Goal: Find specific page/section: Find specific page/section

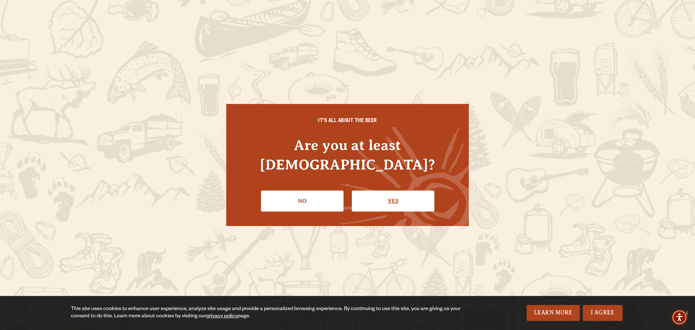
click at [370, 193] on link "Yes" at bounding box center [393, 200] width 82 height 21
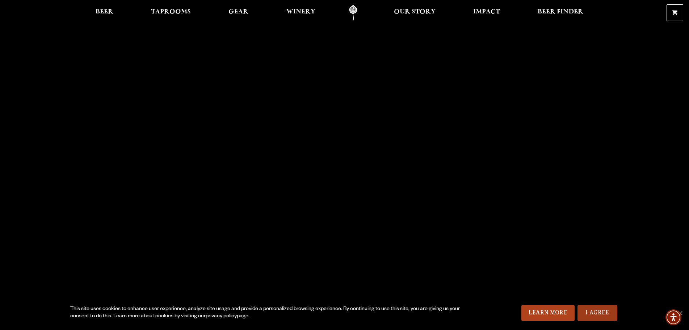
click at [600, 312] on link "I Agree" at bounding box center [597, 313] width 40 height 16
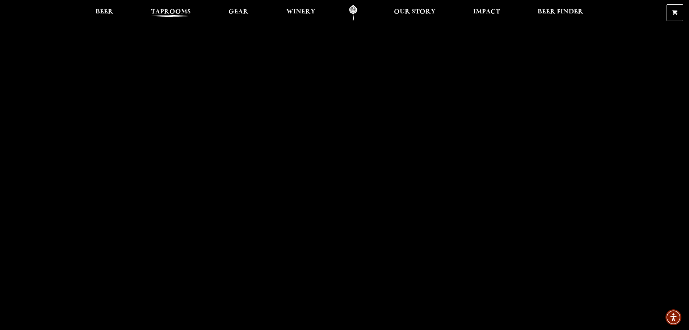
click at [169, 12] on span "Taprooms" at bounding box center [171, 12] width 40 height 6
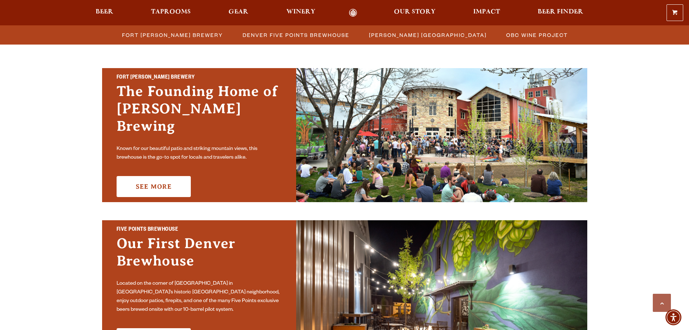
scroll to position [217, 0]
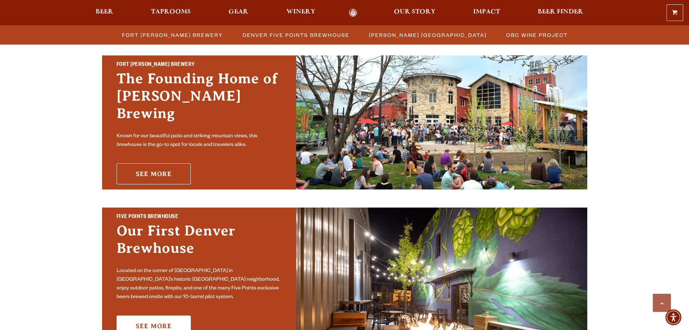
click at [160, 165] on link "See More" at bounding box center [154, 173] width 74 height 21
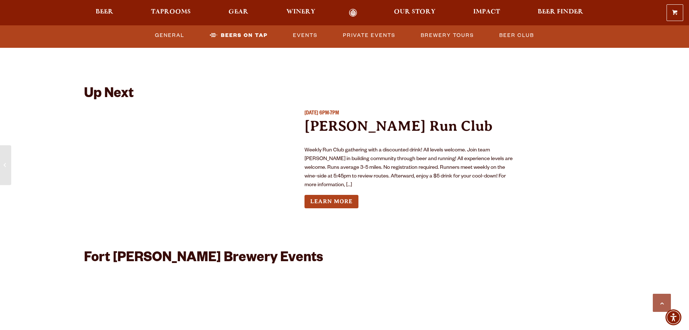
scroll to position [2750, 0]
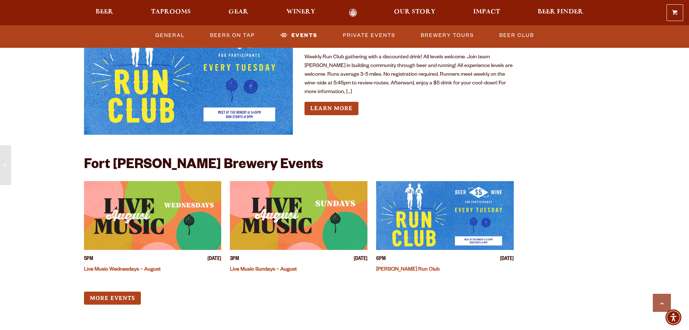
click at [277, 267] on link "Live Music Sundays – August" at bounding box center [263, 270] width 67 height 6
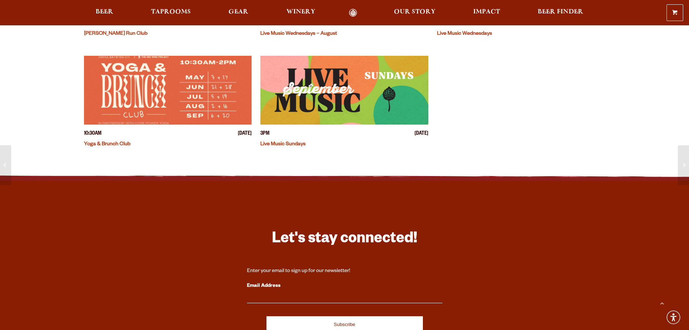
scroll to position [444, 0]
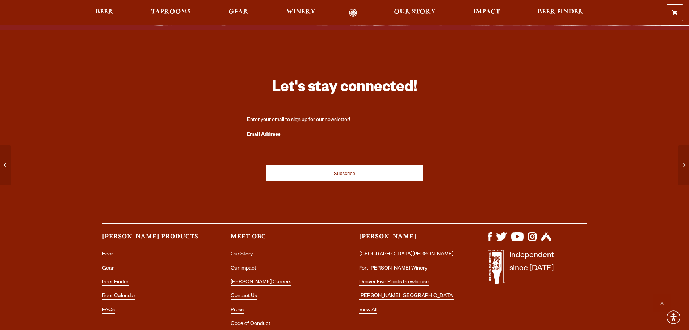
click at [534, 239] on img "Visit us on Instagram" at bounding box center [532, 236] width 9 height 9
